Goal: Complete application form

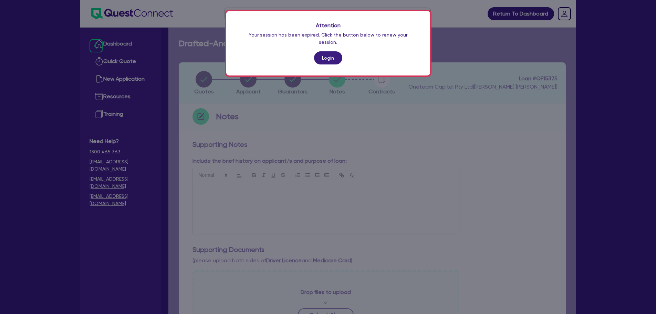
scroll to position [304, 0]
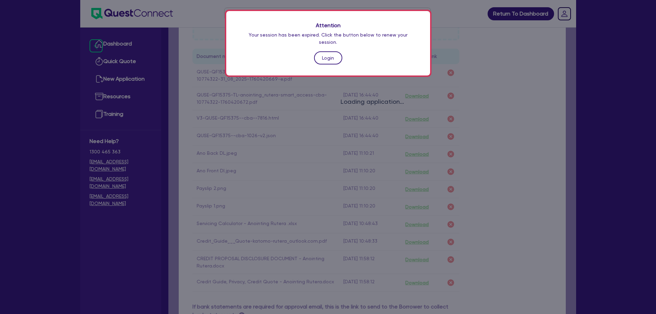
click at [336, 51] on link "Login" at bounding box center [328, 57] width 28 height 13
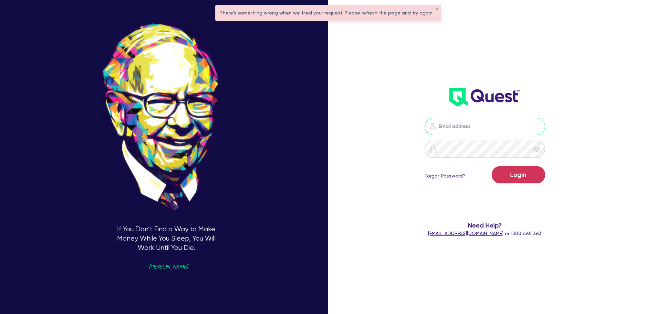
click at [454, 125] on input "email" at bounding box center [485, 126] width 121 height 17
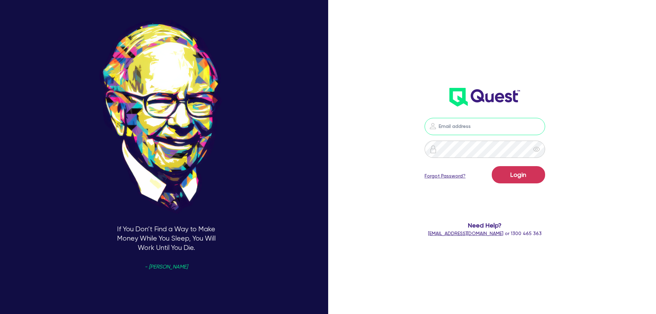
type input "[EMAIL_ADDRESS][PERSON_NAME][DOMAIN_NAME]"
click at [532, 181] on button "Login" at bounding box center [518, 174] width 53 height 17
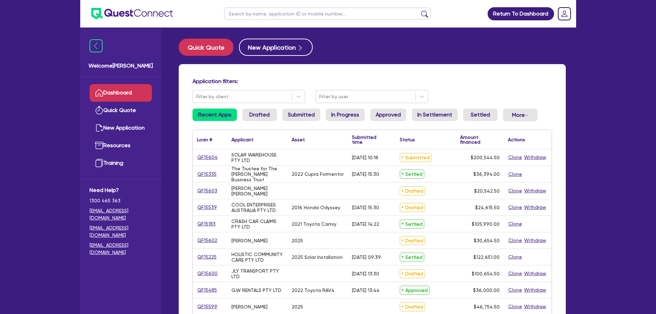
click at [278, 16] on input "text" at bounding box center [327, 14] width 207 height 12
type input "oz sho"
click at [419, 10] on button "submit" at bounding box center [424, 15] width 11 height 10
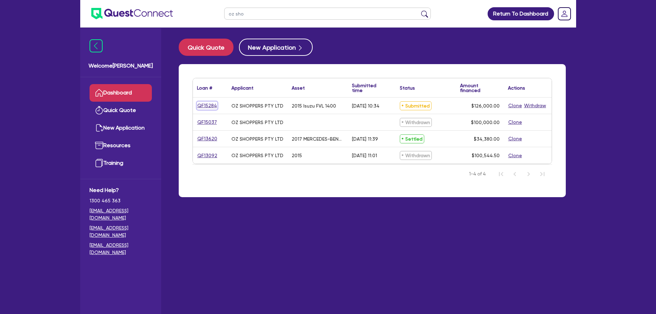
click at [214, 105] on link "QF15284" at bounding box center [207, 106] width 20 height 8
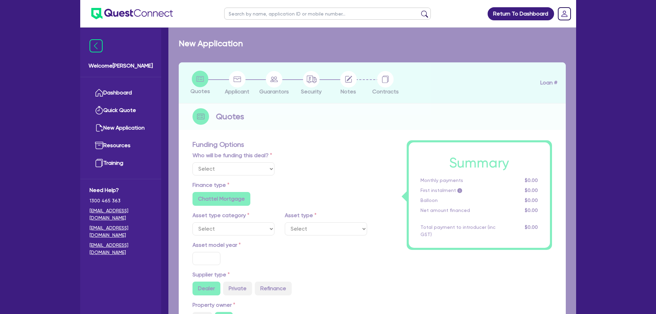
select select "Other"
select select "PRIMARY_ASSETS"
type input "2015"
type input "126,000"
type input "6"
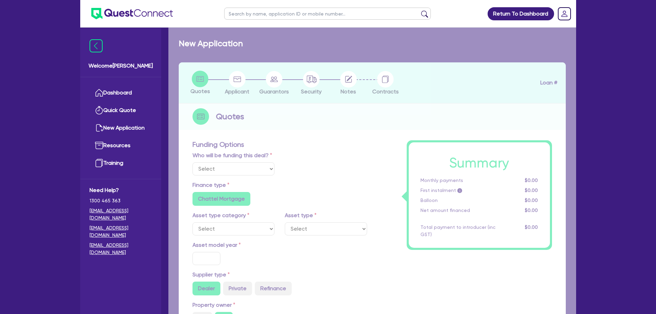
type input "7,560"
type input "8"
type input "900"
radio input "false"
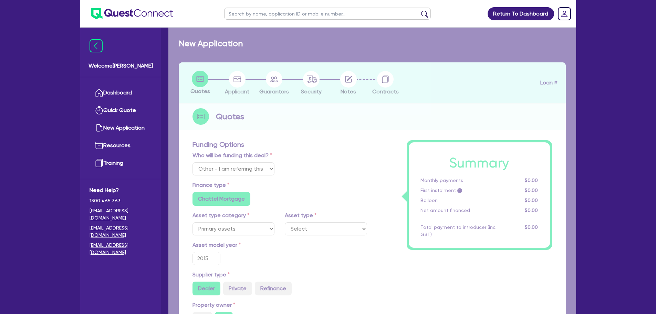
select select "HEAVY_TRUCKS"
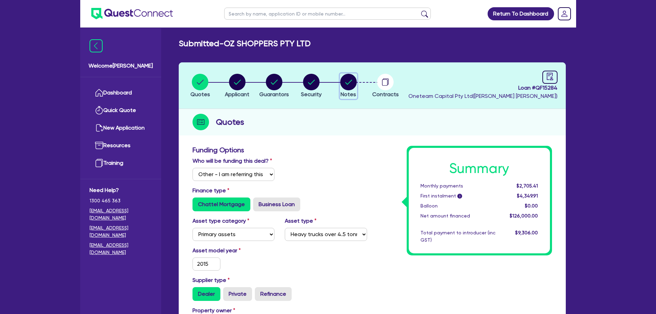
click at [345, 79] on circle "button" at bounding box center [348, 82] width 17 height 17
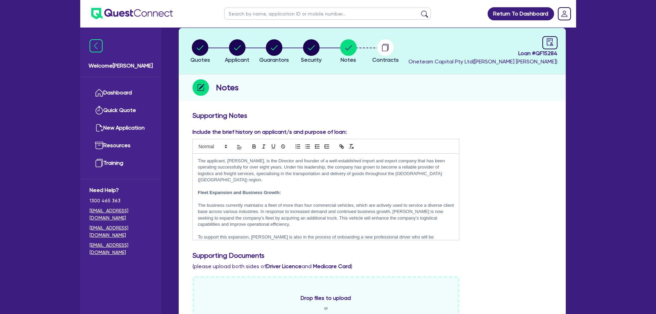
click at [558, 41] on header "Quotes Applicant [GEOGRAPHIC_DATA] Security Notes Contracts Loan # QF15284 Onet…" at bounding box center [372, 51] width 387 height 47
click at [554, 41] on icon "audit" at bounding box center [550, 42] width 8 height 8
select select "SUBMITTED_AMENDED"
select select "Pepper"
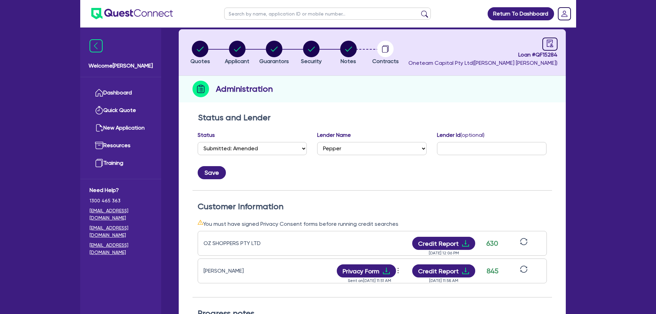
scroll to position [34, 0]
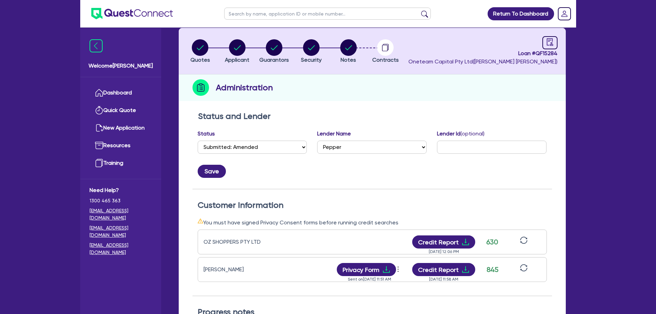
click at [280, 16] on input "text" at bounding box center [327, 14] width 207 height 12
type input "cheetah"
click button "submit" at bounding box center [424, 15] width 11 height 10
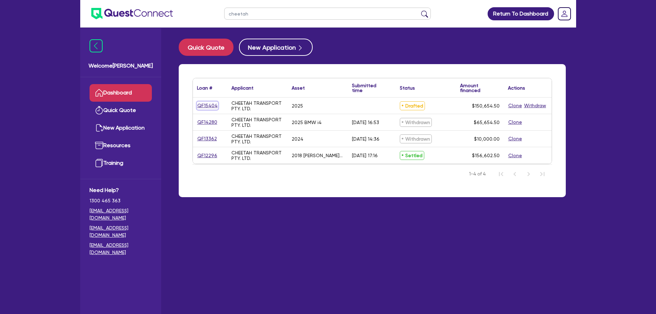
click at [212, 105] on link "QF15404" at bounding box center [207, 106] width 21 height 8
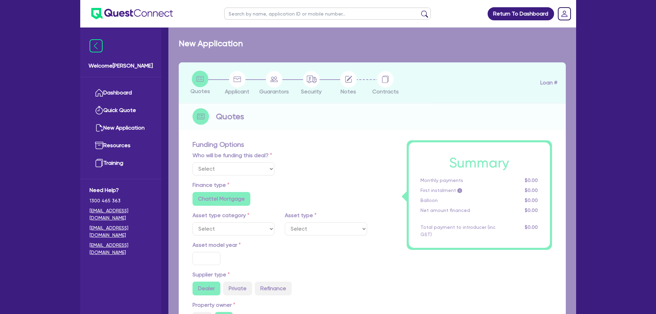
select select "Other"
select select "CARS_AND_LIGHT_TRUCKS"
type input "2025"
type input "150,000"
type input "8"
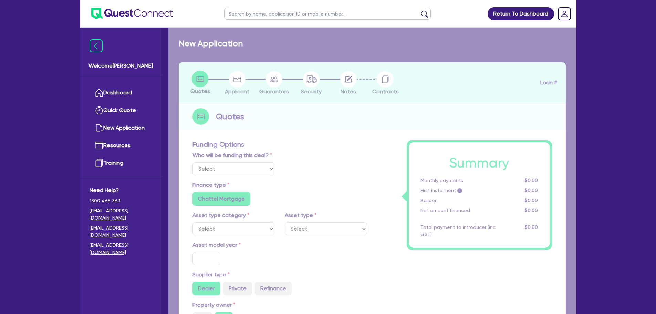
radio input "true"
radio input "false"
select select "VANS_AND_UTES"
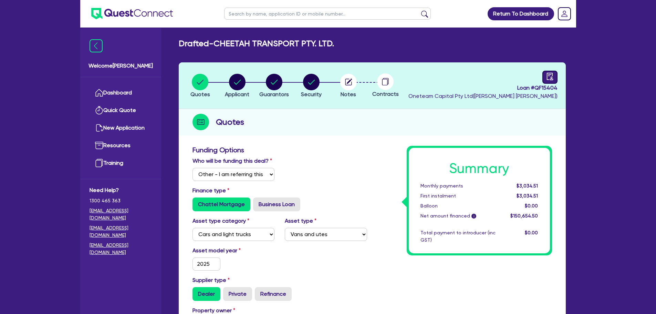
click at [554, 73] on div at bounding box center [550, 77] width 15 height 13
select select "DRAFTED_NEW"
select select "Other"
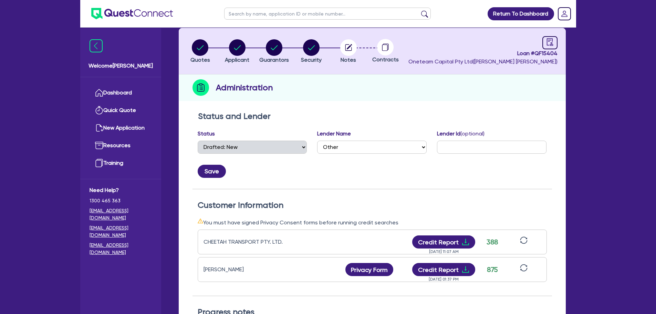
scroll to position [103, 0]
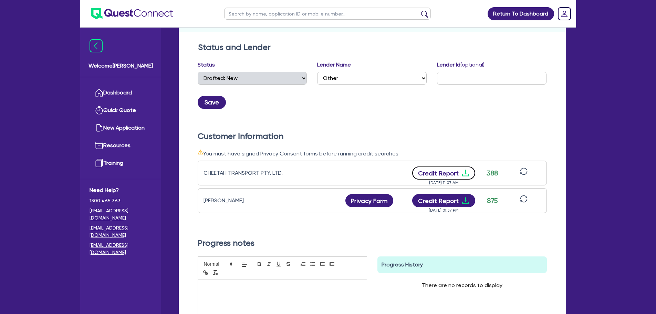
click at [437, 173] on button "Credit Report" at bounding box center [443, 172] width 63 height 13
click at [445, 204] on button "Credit Report" at bounding box center [443, 200] width 63 height 13
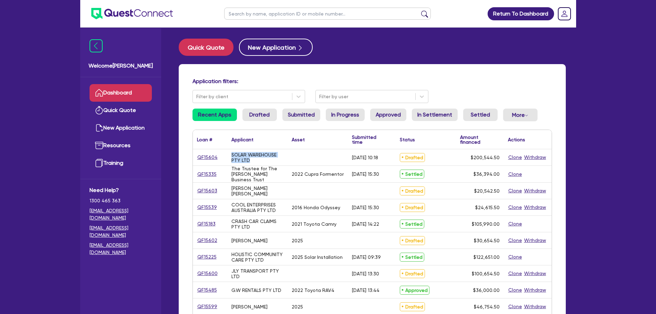
drag, startPoint x: 254, startPoint y: 159, endPoint x: 228, endPoint y: 154, distance: 26.7
click at [228, 154] on div "SOLAR WAREHOUSE PTY LTD" at bounding box center [257, 157] width 60 height 16
click at [257, 162] on div "SOLAR WAREHOUSE PTY LTD" at bounding box center [258, 157] width 52 height 11
drag, startPoint x: 253, startPoint y: 161, endPoint x: 223, endPoint y: 156, distance: 29.7
click at [223, 156] on div "QF15604 SOLAR WAREHOUSE PTY LTD 16/10/2025 - 10:18 Drafted $200,544.50 Clone Wi…" at bounding box center [372, 157] width 359 height 17
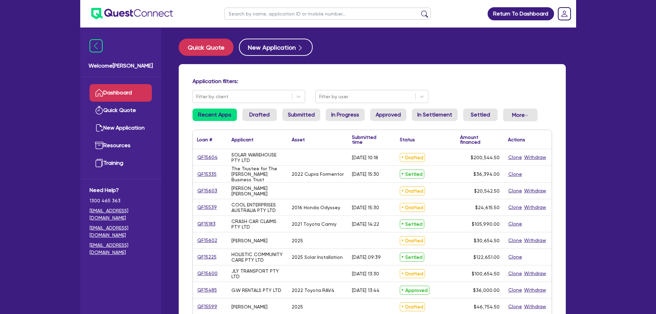
click at [249, 166] on div "The Trustee for The [PERSON_NAME] Business Trust" at bounding box center [258, 174] width 52 height 17
drag, startPoint x: 252, startPoint y: 158, endPoint x: 225, endPoint y: 155, distance: 26.3
click at [225, 155] on div "QF15604 SOLAR WAREHOUSE PTY LTD 16/10/2025 - 10:18 Drafted $200,544.50 Clone Wi…" at bounding box center [372, 157] width 359 height 17
click at [253, 170] on div "The Trustee for The [PERSON_NAME] Business Trust" at bounding box center [258, 174] width 52 height 17
drag, startPoint x: 253, startPoint y: 162, endPoint x: 228, endPoint y: 156, distance: 25.2
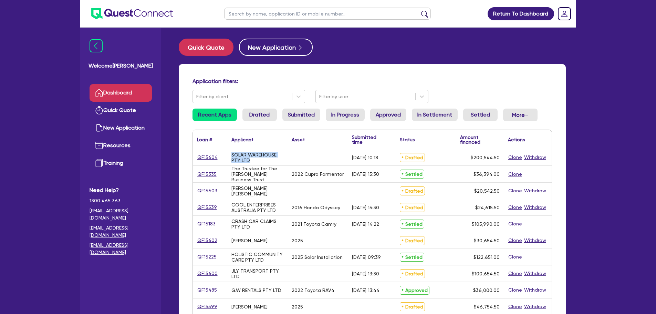
click at [228, 156] on div "SOLAR WAREHOUSE PTY LTD" at bounding box center [257, 157] width 60 height 16
click at [241, 165] on div "SOLAR WAREHOUSE PTY LTD" at bounding box center [257, 157] width 60 height 16
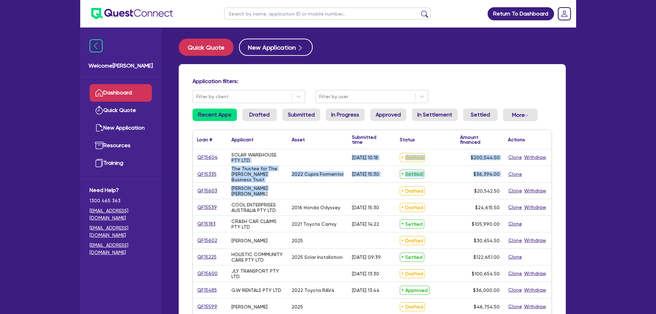
click at [228, 160] on div "QF15604 SOLAR WAREHOUSE PTY LTD 16/10/2025 - 10:18 Drafted $200,544.50 Clone Wi…" at bounding box center [372, 314] width 359 height 331
click at [257, 177] on div "The Trustee for The [PERSON_NAME] Business Trust" at bounding box center [258, 174] width 52 height 17
click at [256, 184] on div "[PERSON_NAME] [PERSON_NAME]" at bounding box center [257, 191] width 60 height 16
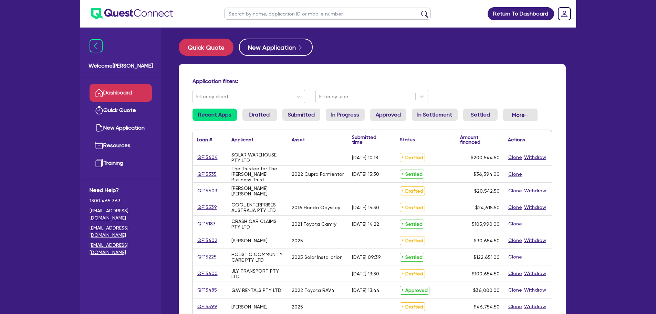
click at [279, 16] on input "text" at bounding box center [327, 14] width 207 height 12
type input "oz"
click at [419, 10] on button "submit" at bounding box center [424, 15] width 11 height 10
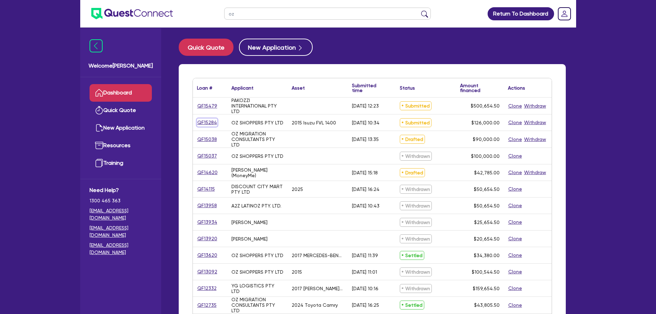
click at [208, 120] on link "QF15284" at bounding box center [207, 123] width 20 height 8
select select "Other"
select select "PRIMARY_ASSETS"
select select "HEAVY_TRUCKS"
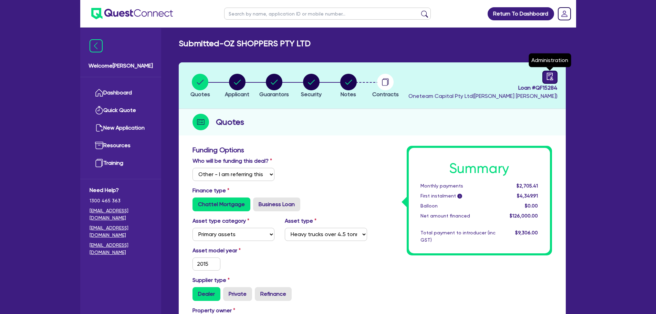
click at [552, 76] on icon "audit" at bounding box center [550, 76] width 6 height 7
select select "SUBMITTED_AMENDED"
select select "Pepper"
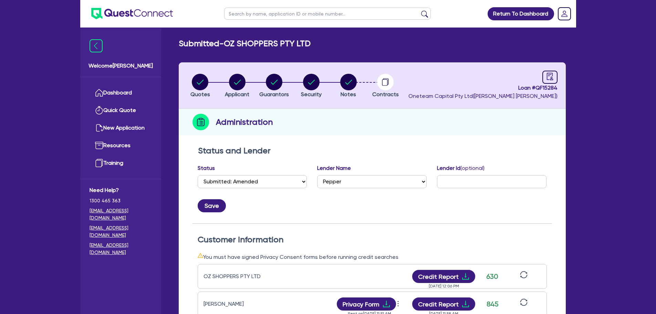
scroll to position [138, 0]
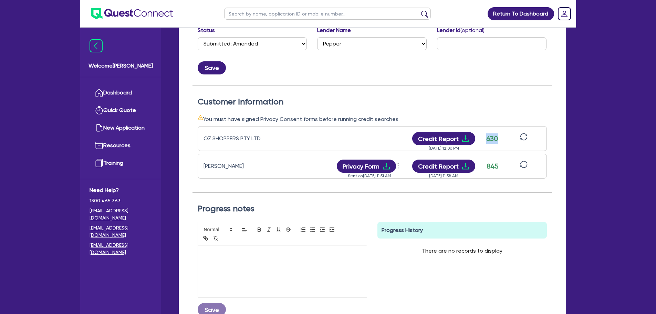
drag, startPoint x: 486, startPoint y: 140, endPoint x: 498, endPoint y: 137, distance: 11.9
click at [498, 137] on div "630" at bounding box center [492, 138] width 17 height 10
click at [499, 146] on div "OZ SHOPPERS PTY LTD Credit Report Sep 25, 2025 12:06 PM 630" at bounding box center [372, 138] width 349 height 25
click at [446, 167] on button "Credit Report" at bounding box center [443, 166] width 63 height 13
